Goal: Task Accomplishment & Management: Manage account settings

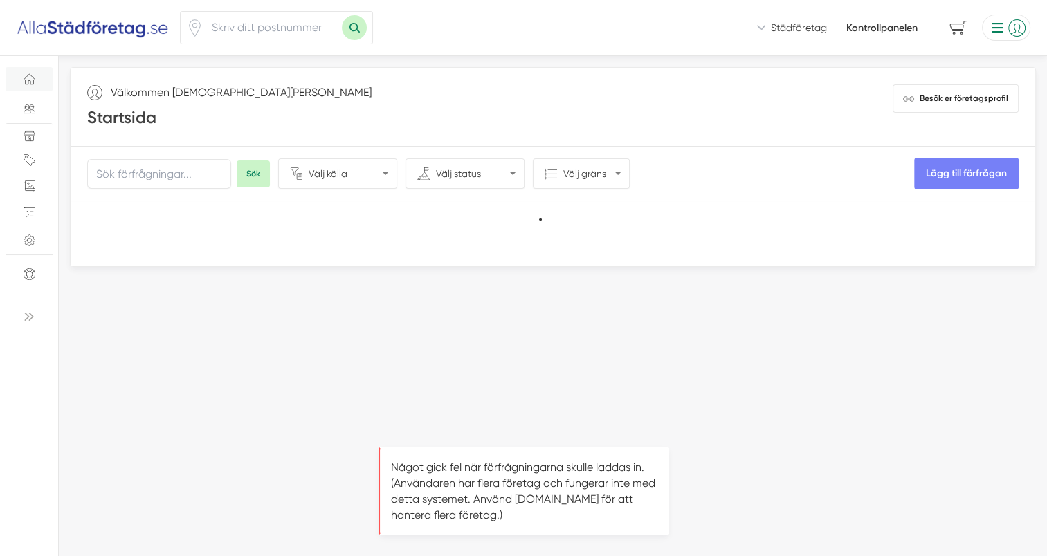
click at [1014, 28] on li at bounding box center [1003, 28] width 54 height 26
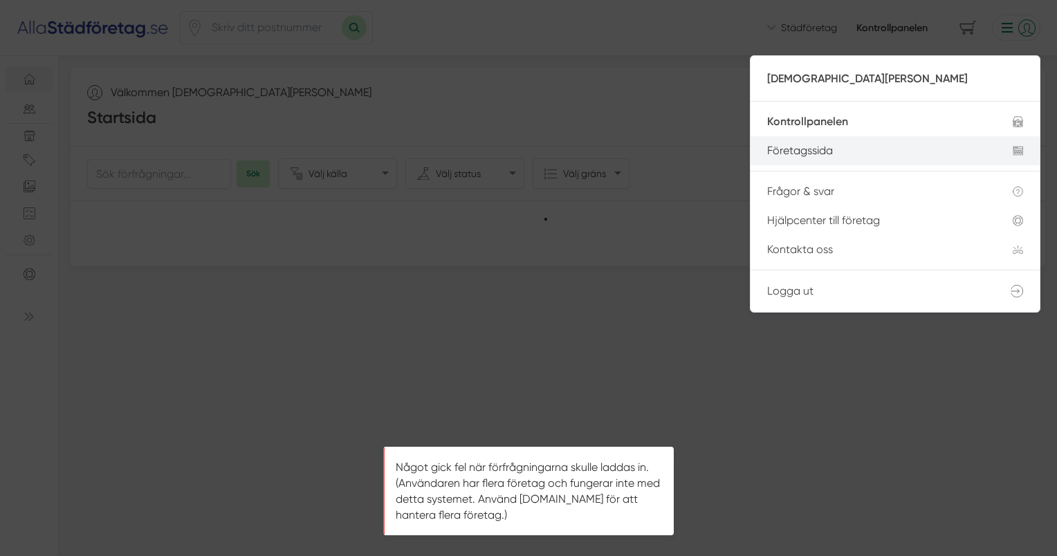
click at [807, 153] on div "Företagssida" at bounding box center [873, 151] width 212 height 12
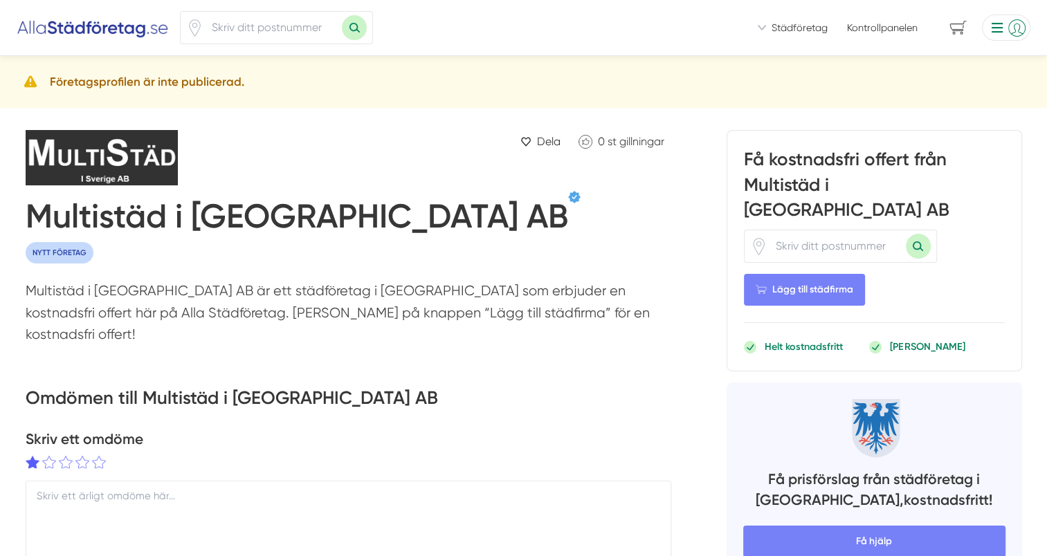
click at [1005, 28] on li at bounding box center [1003, 28] width 54 height 26
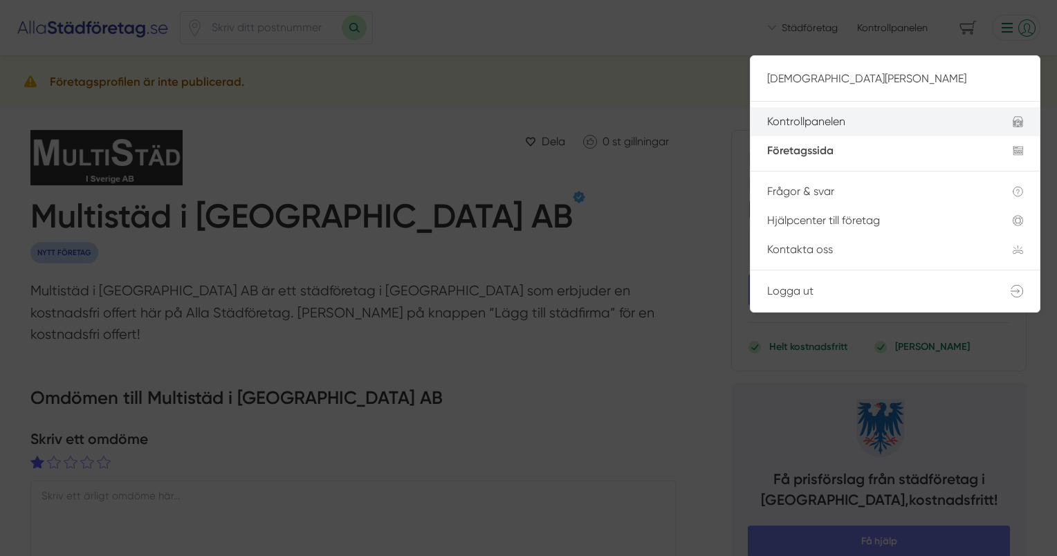
click at [839, 119] on div "Kontrollpanelen" at bounding box center [873, 122] width 212 height 12
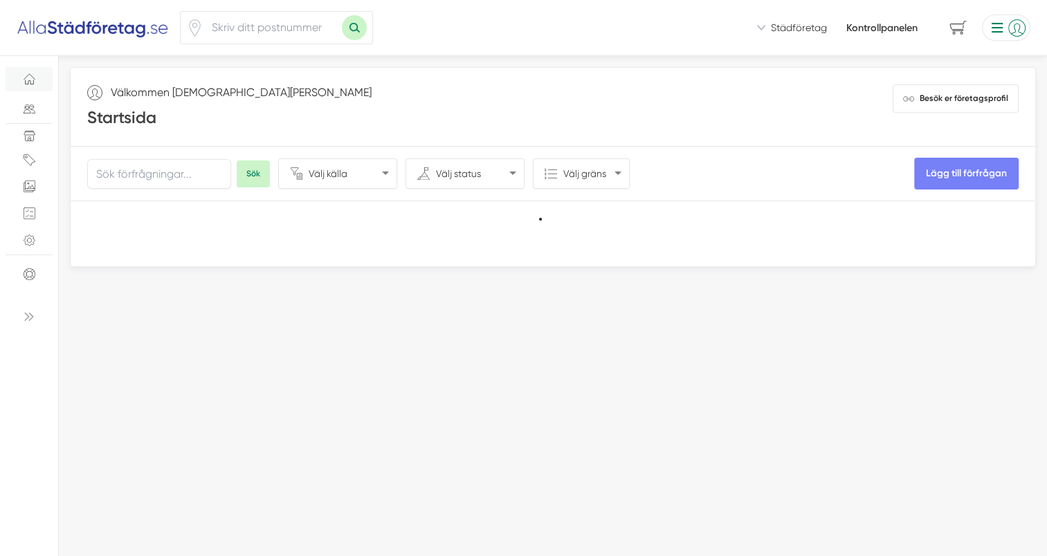
click at [994, 22] on li at bounding box center [1003, 28] width 54 height 26
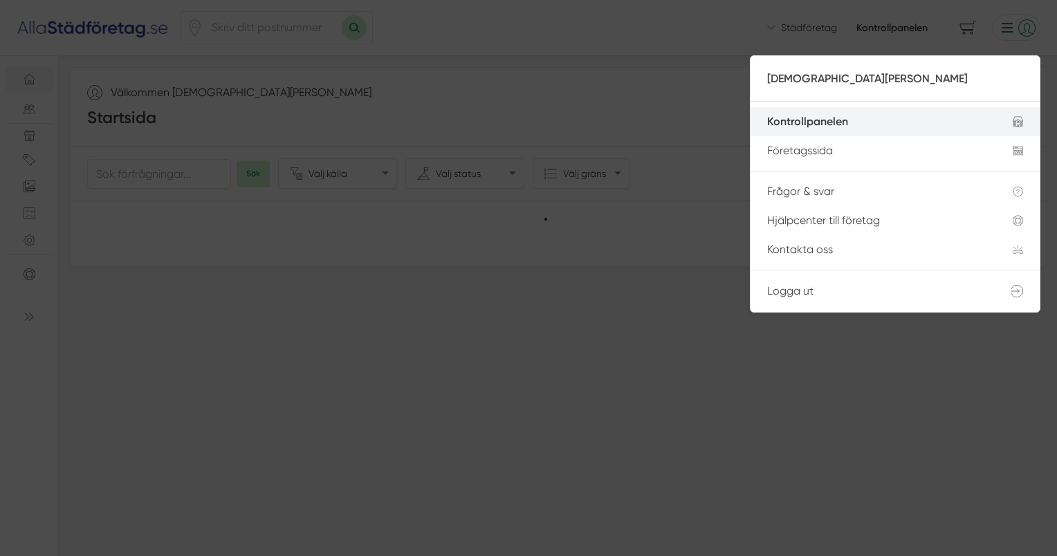
click at [826, 123] on div "Kontrollpanelen" at bounding box center [873, 122] width 212 height 12
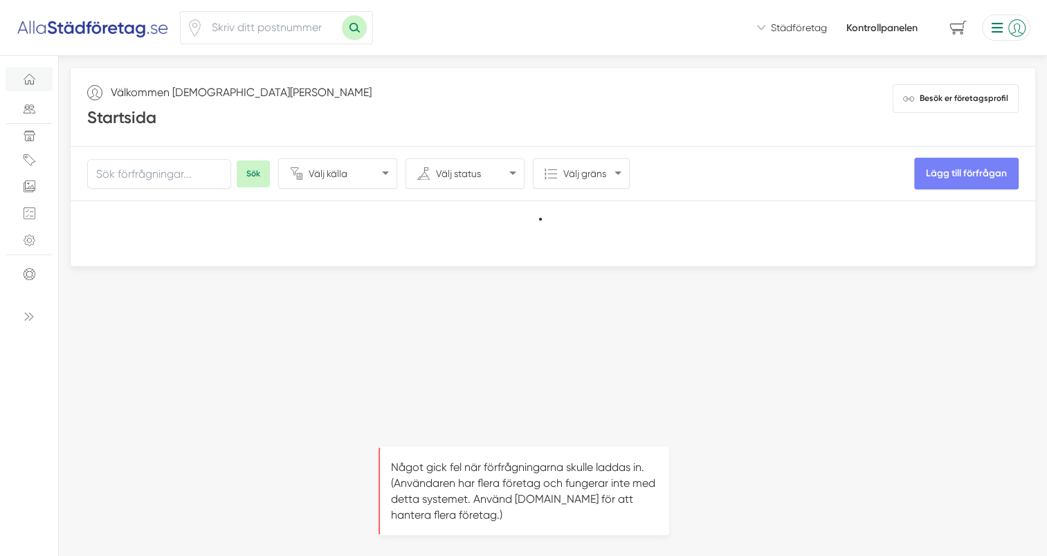
click at [586, 507] on p "Något gick fel när förfrågningarna skulle laddas in. (Användaren har flera före…" at bounding box center [524, 491] width 266 height 64
click at [569, 485] on p "Något gick fel när förfrågningarna skulle laddas in. (Användaren har flera före…" at bounding box center [524, 491] width 266 height 64
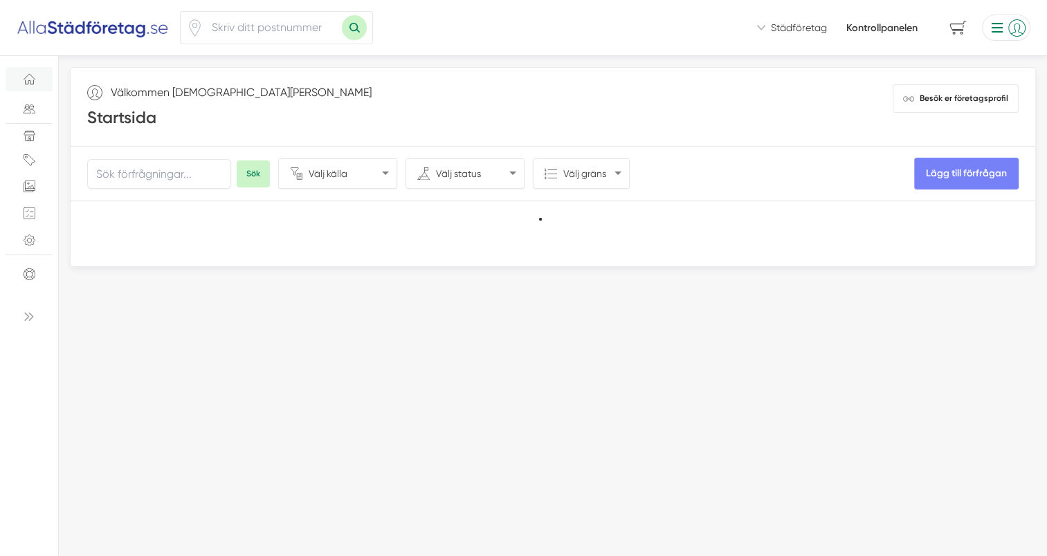
click at [889, 33] on link "Kontrollpanelen" at bounding box center [881, 28] width 71 height 14
click at [385, 172] on select "Välj källa Hemsidan Facebook Instagram Linkedin Telefon Landningssida Självansk…" at bounding box center [349, 173] width 89 height 29
click at [394, 172] on div "Välj källa Hemsidan Facebook Instagram Linkedin Telefon Landningssida Självansk…" at bounding box center [337, 173] width 119 height 30
click at [516, 174] on select "Välj status Arkiverad Accepterad Osorterat Pågående Genomförd Nekad Kontaktad" at bounding box center [476, 173] width 89 height 29
click at [515, 174] on select "Välj status Arkiverad Accepterad Osorterat Pågående Genomförd Nekad Kontaktad" at bounding box center [476, 173] width 89 height 29
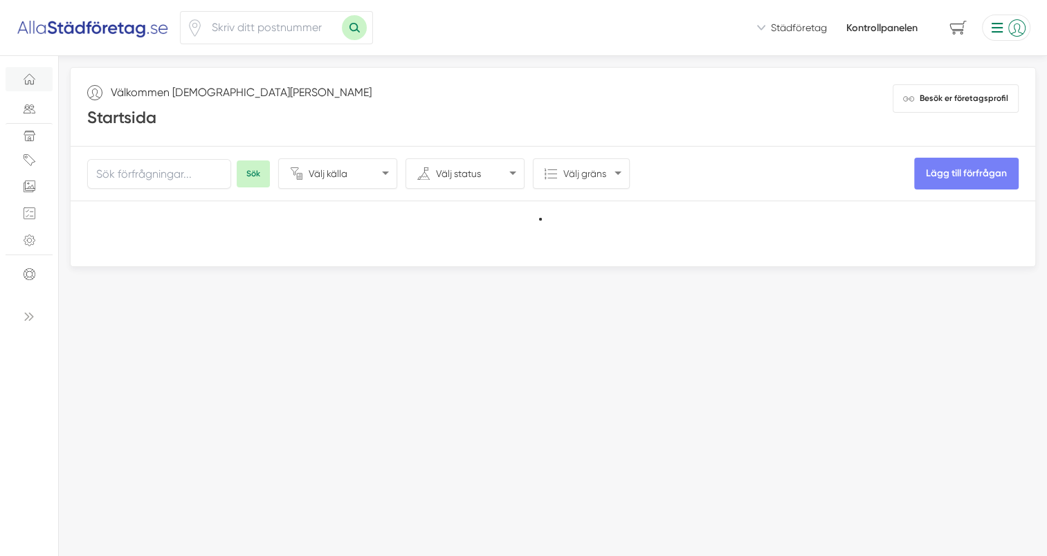
click at [601, 171] on select "Välj gräns 5 50 100 250 Alla" at bounding box center [593, 173] width 66 height 29
click at [166, 180] on input "text" at bounding box center [159, 174] width 144 height 30
type input "68161"
click at [237, 161] on button "Sök" at bounding box center [253, 174] width 33 height 27
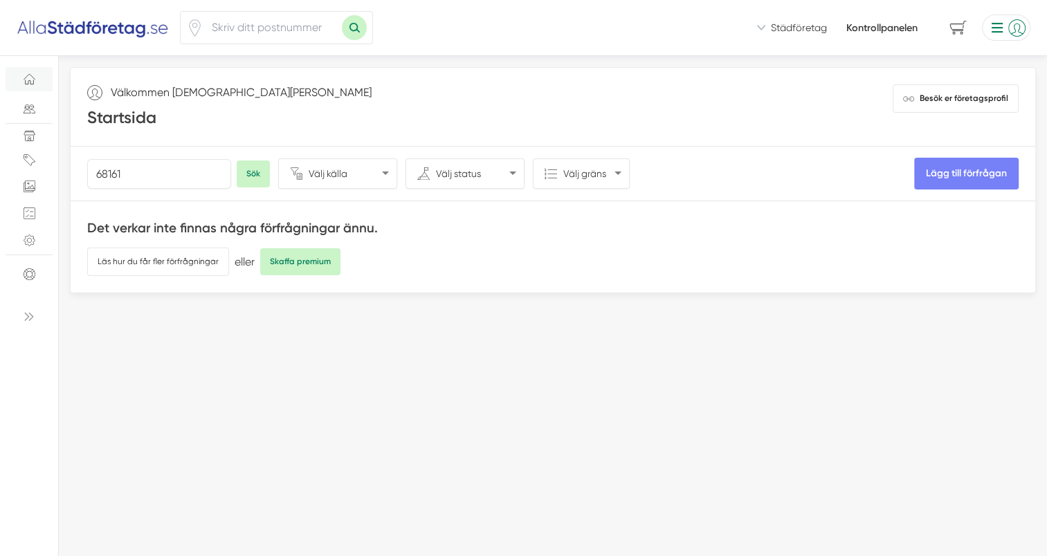
click at [1026, 26] on li at bounding box center [1003, 28] width 54 height 26
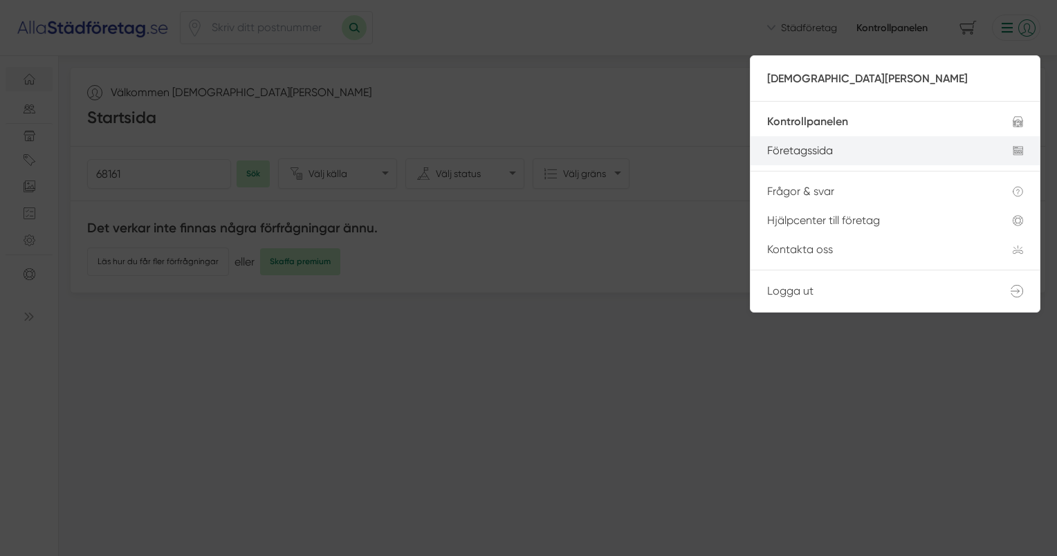
click at [820, 151] on div "Företagssida" at bounding box center [873, 151] width 212 height 12
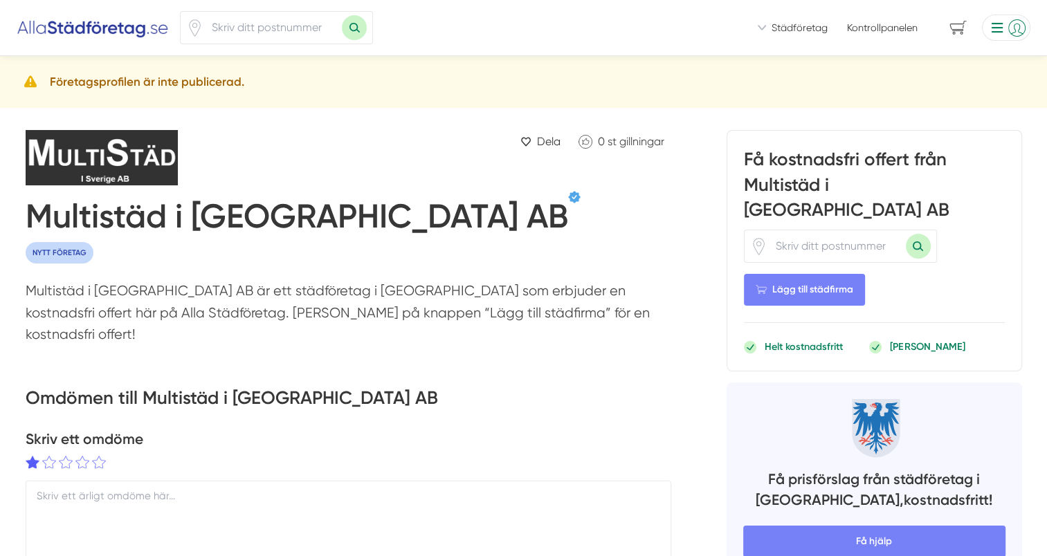
click at [1012, 27] on li at bounding box center [1003, 28] width 54 height 26
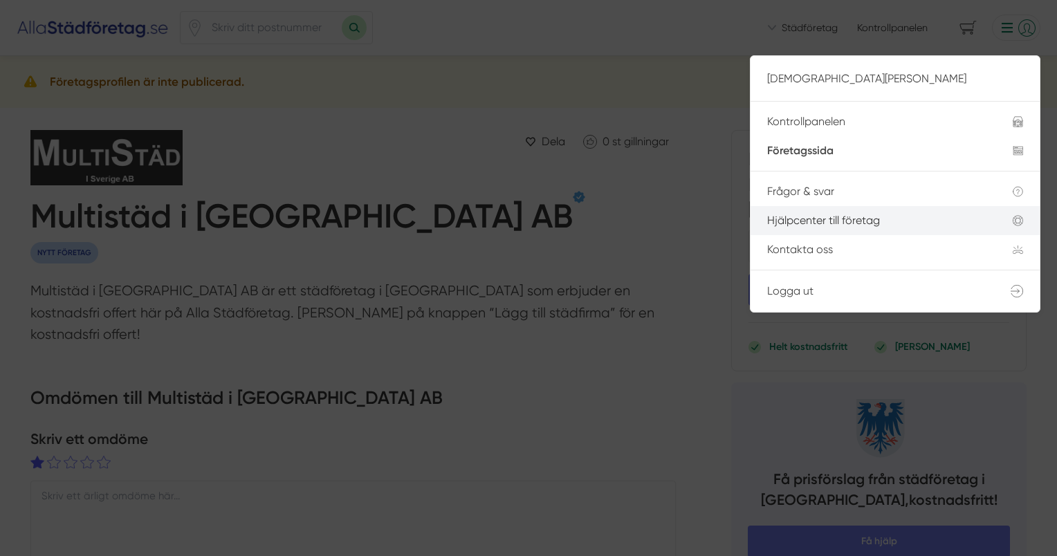
click at [858, 222] on div "Hjälpcenter till företag" at bounding box center [873, 221] width 212 height 12
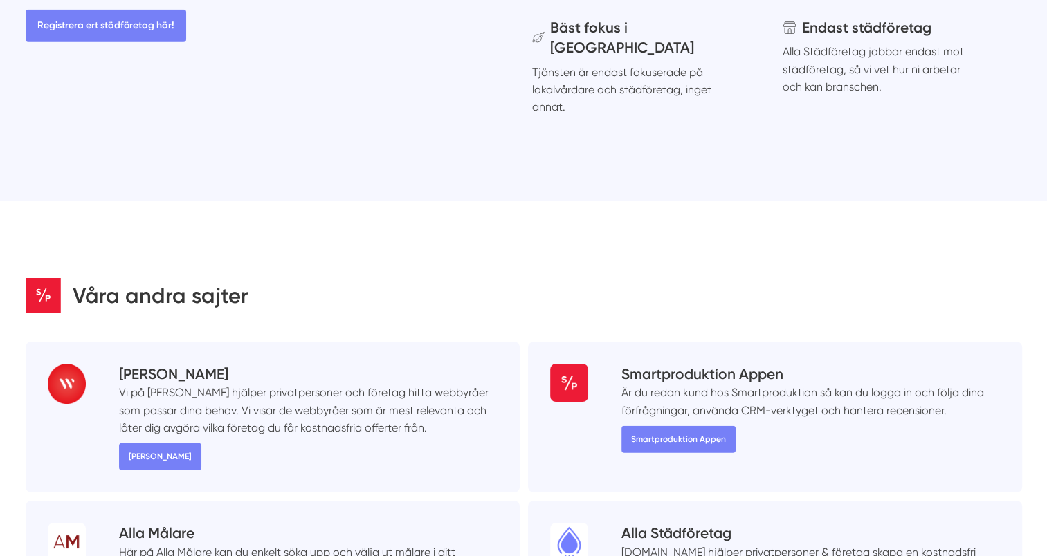
scroll to position [8650, 0]
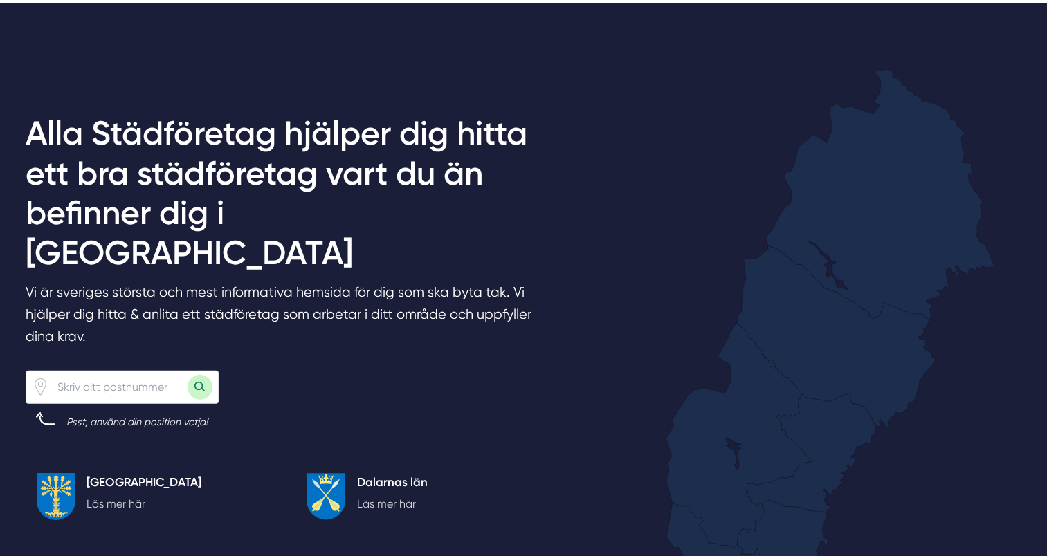
scroll to position [3944, 0]
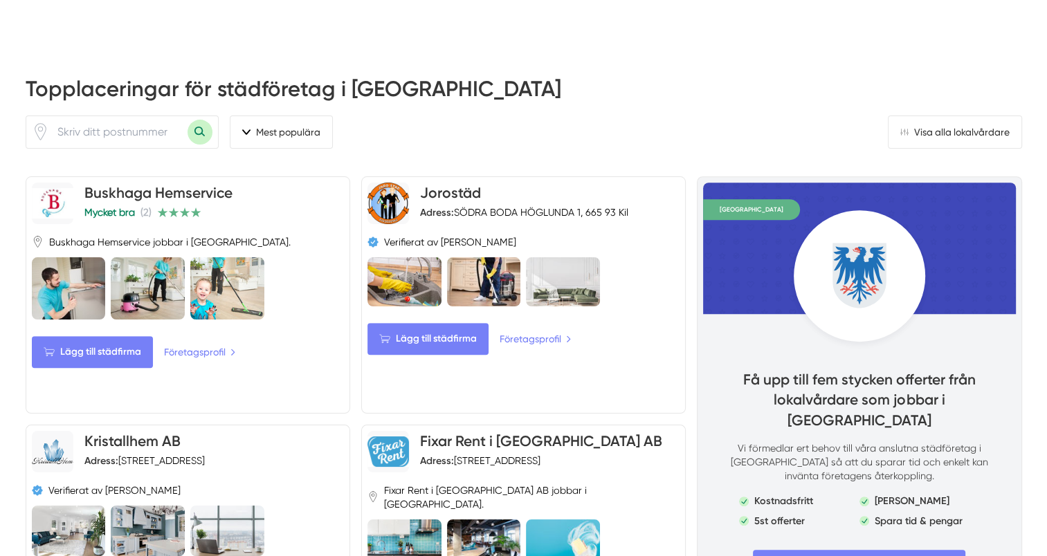
scroll to position [623, 0]
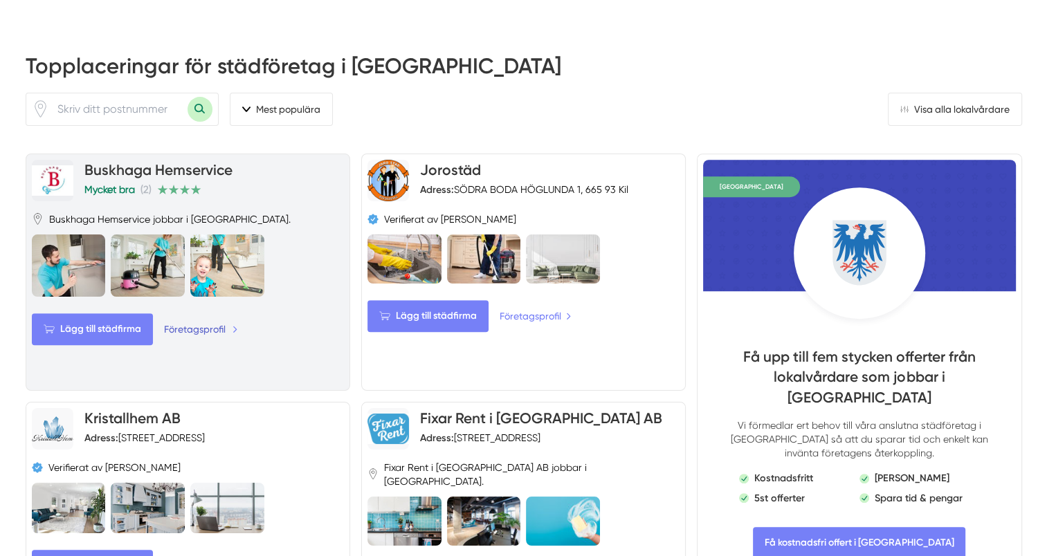
click at [200, 322] on link "Företagsprofil" at bounding box center [201, 329] width 74 height 15
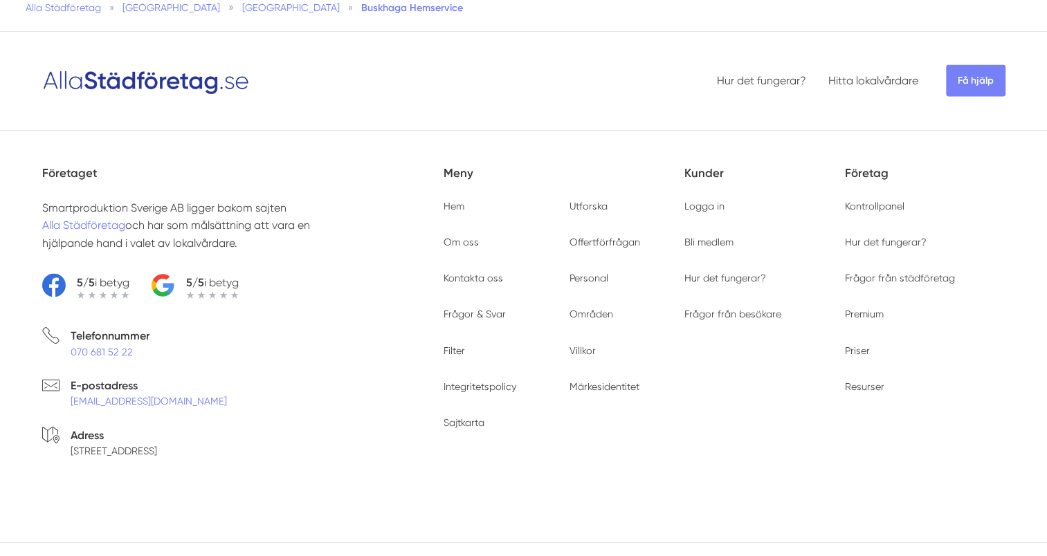
scroll to position [2699, 0]
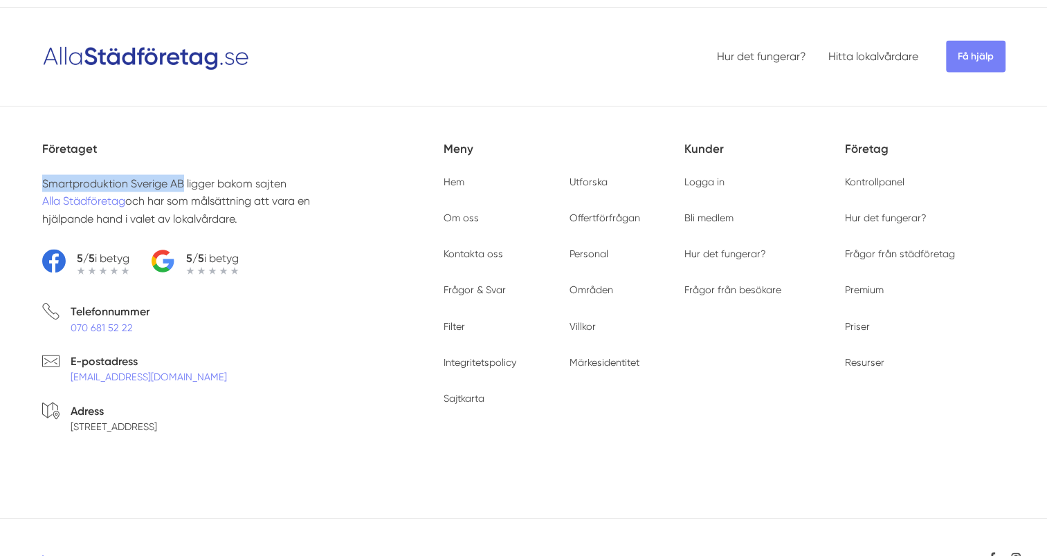
drag, startPoint x: 179, startPoint y: 174, endPoint x: 42, endPoint y: 173, distance: 137.0
click at [42, 175] on p "Smartproduktion Sverige AB ligger bakom sajten Alla Städföretag och har som mål…" at bounding box center [197, 201] width 310 height 53
copy p "Smartproduktion [GEOGRAPHIC_DATA] AB"
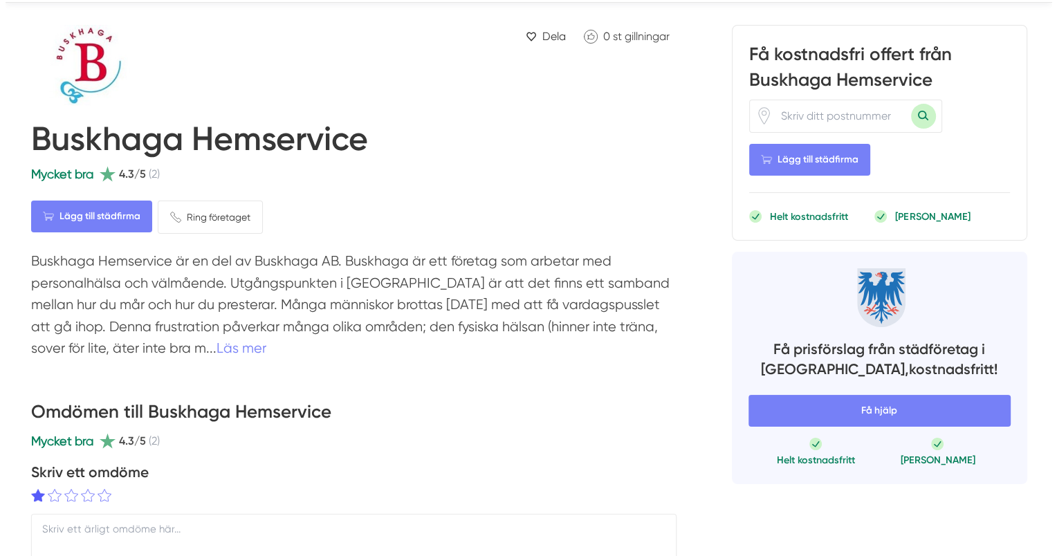
scroll to position [0, 0]
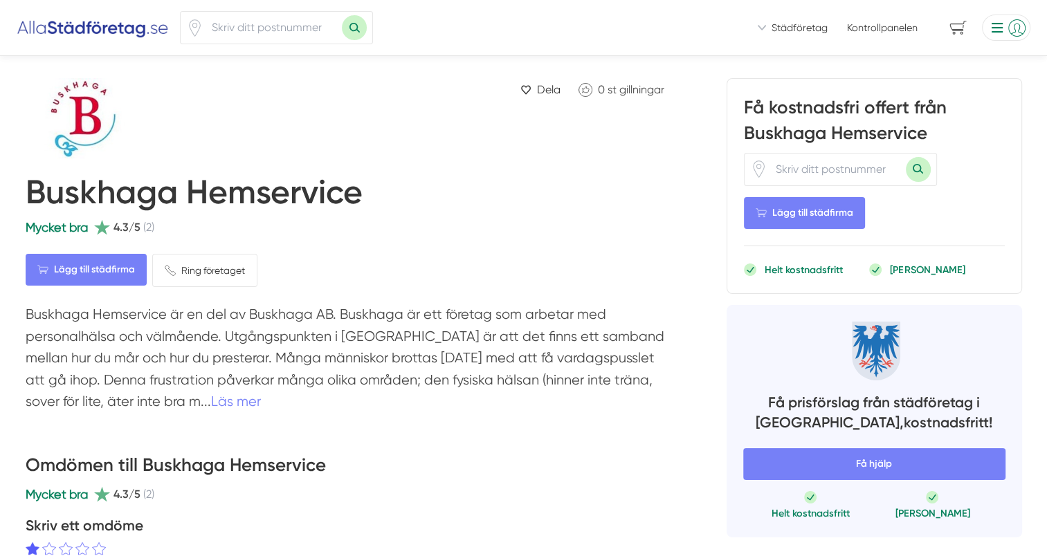
click at [1003, 29] on li at bounding box center [1003, 28] width 54 height 26
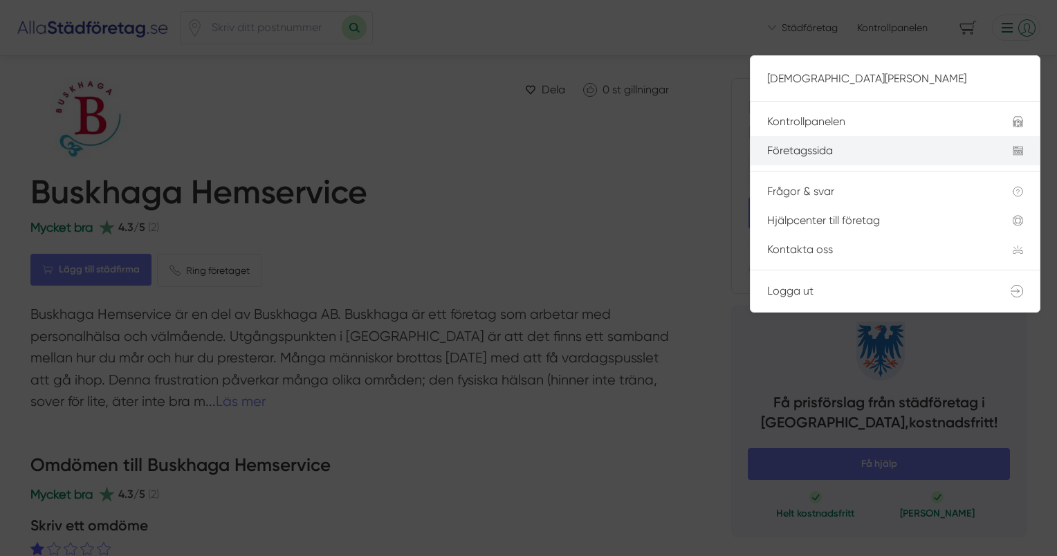
click at [823, 146] on div "Företagssida" at bounding box center [873, 151] width 212 height 12
